Goal: Information Seeking & Learning: Learn about a topic

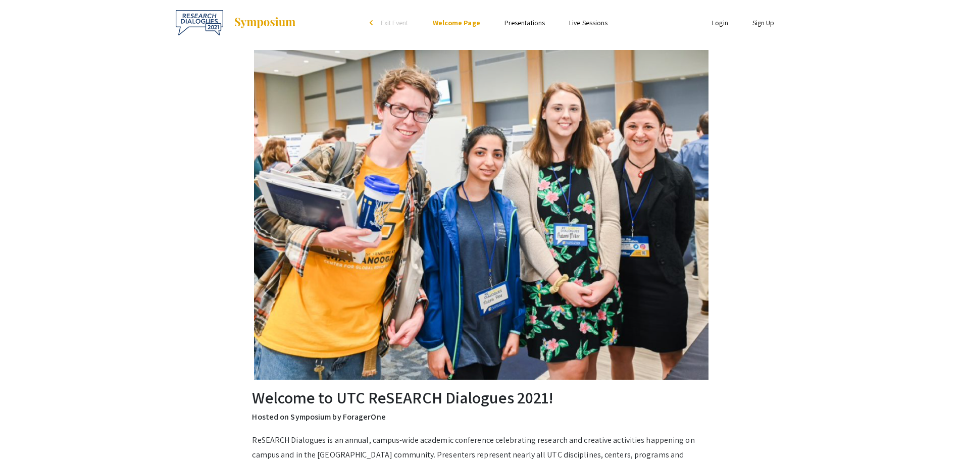
click at [530, 27] on li "Presentations" at bounding box center [524, 23] width 65 height 12
click at [527, 26] on link "Presentations" at bounding box center [524, 22] width 40 height 9
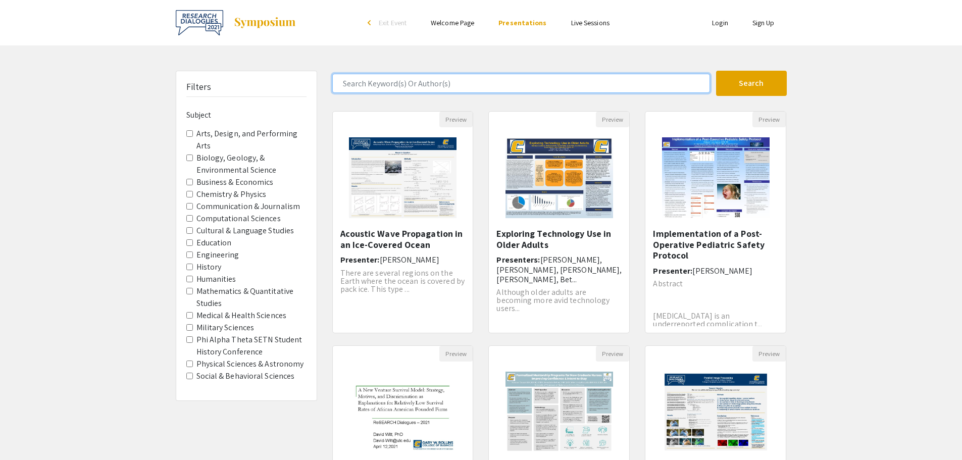
click at [432, 91] on input "Search Keyword(s) Or Author(s)" at bounding box center [521, 83] width 378 height 19
type input "[PERSON_NAME]"
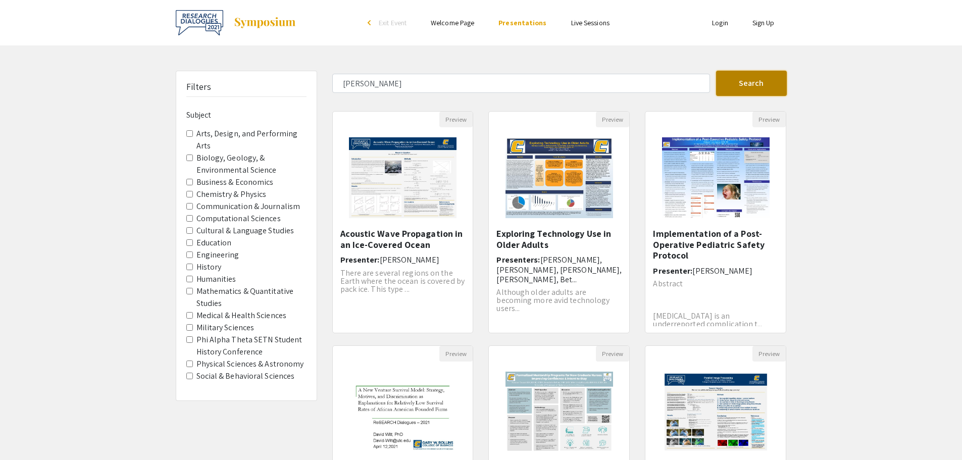
click at [737, 89] on button "Search" at bounding box center [751, 83] width 71 height 25
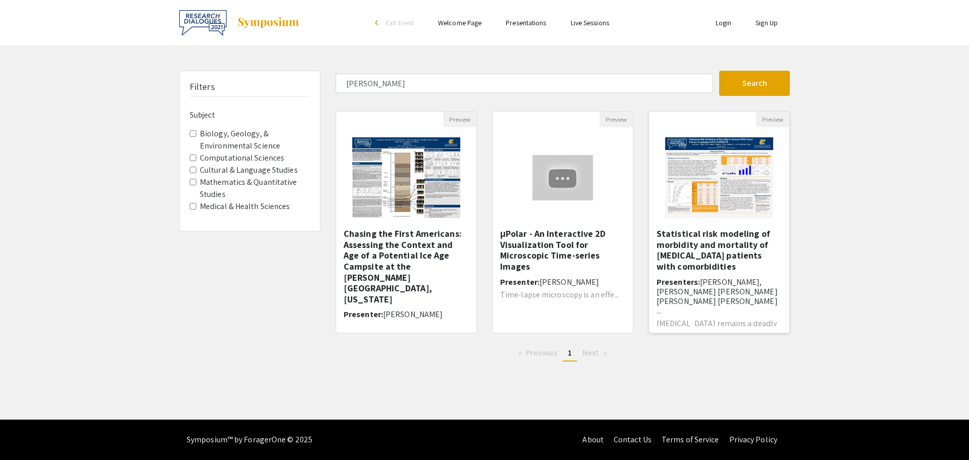
click at [700, 198] on img "Open Presentation <p>Statistical risk modeling of morbidity and mortality of CO…" at bounding box center [719, 177] width 128 height 101
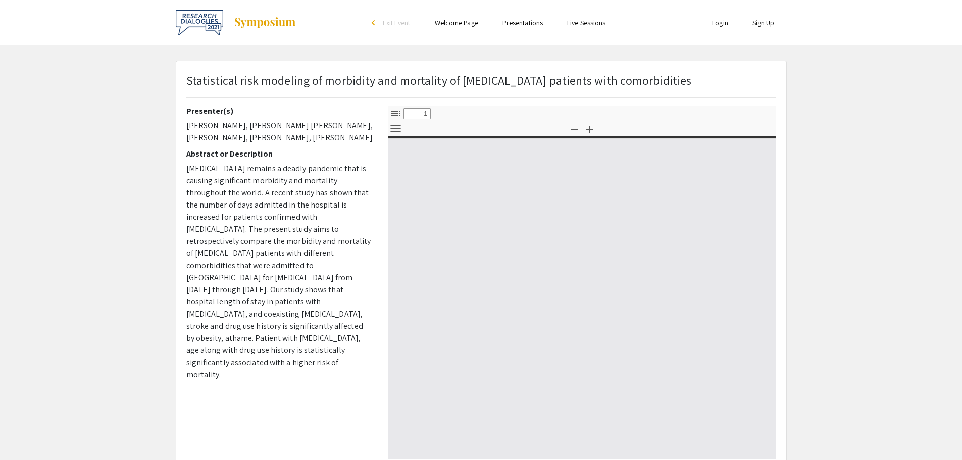
select select "custom"
type input "0"
select select "custom"
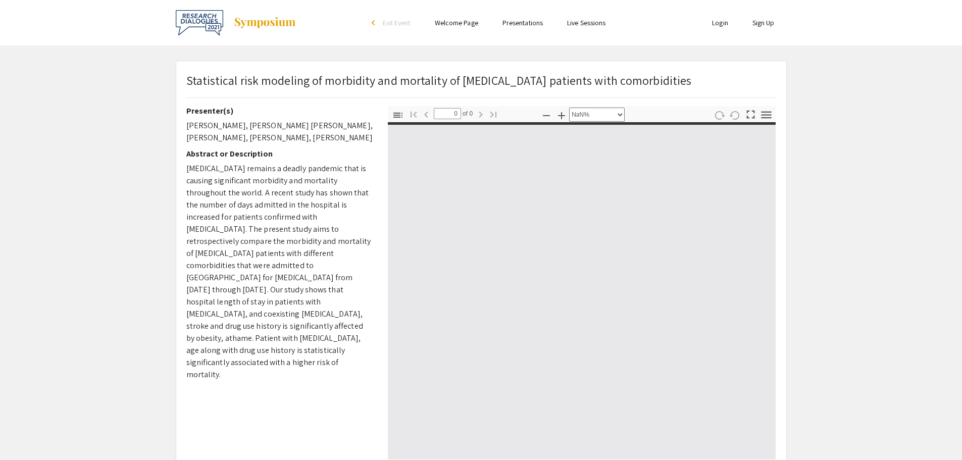
type input "1"
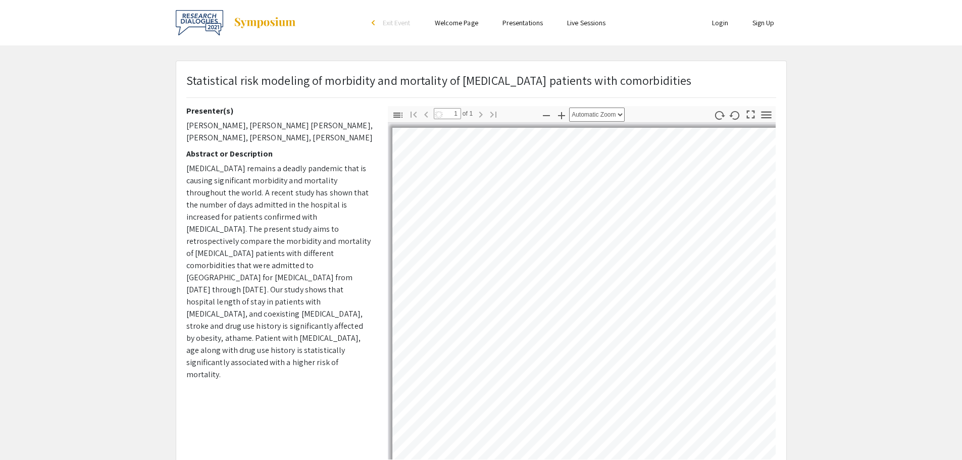
select select "auto"
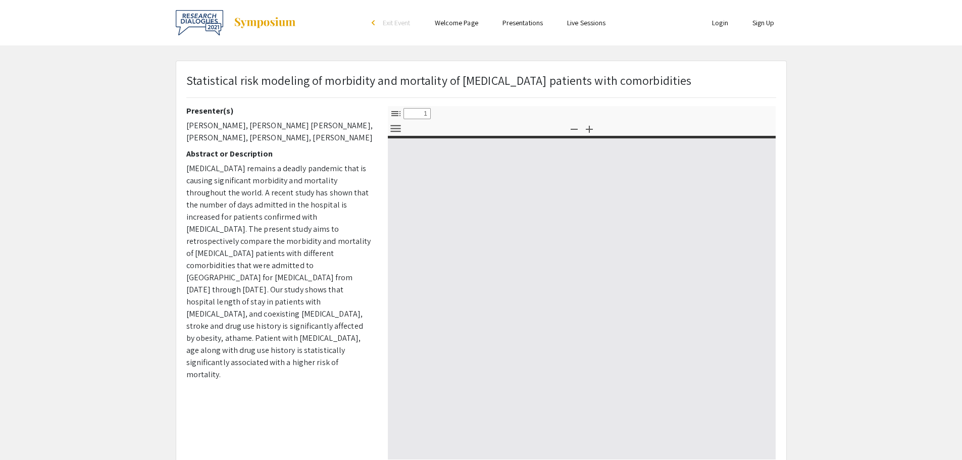
select select "custom"
type input "0"
select select "custom"
